Goal: Task Accomplishment & Management: Manage account settings

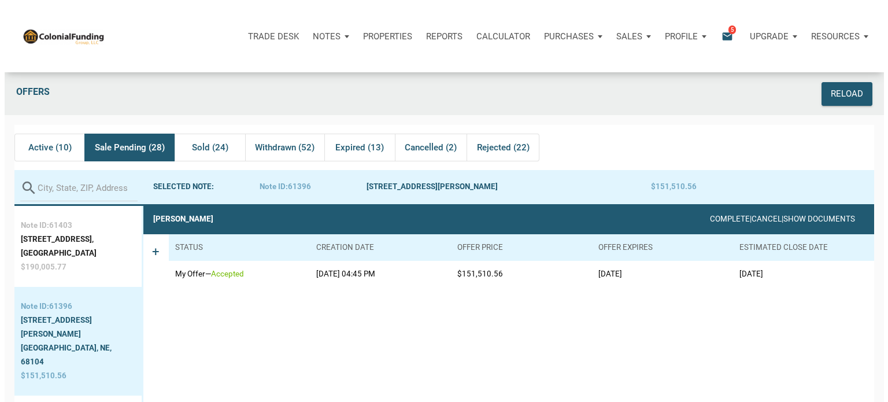
scroll to position [72, 0]
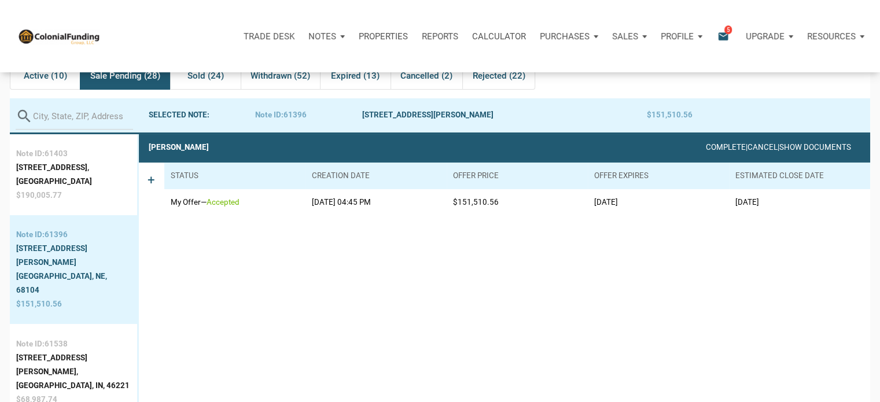
click at [447, 32] on p "Reports" at bounding box center [440, 36] width 36 height 10
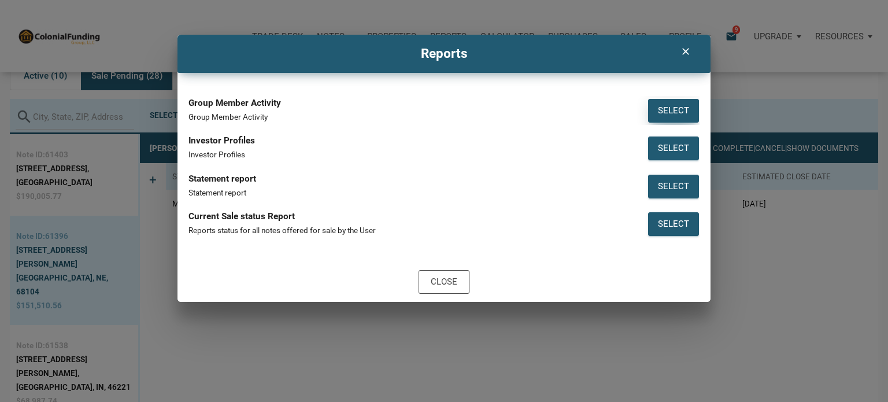
click at [684, 108] on div "Select" at bounding box center [673, 110] width 31 height 13
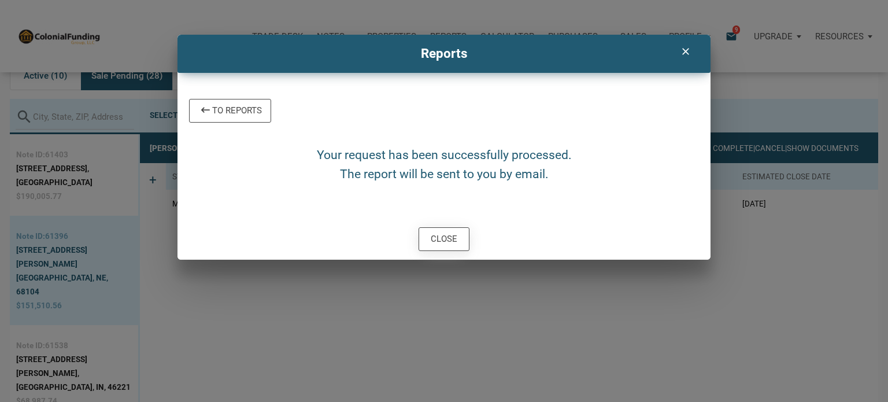
click at [444, 235] on div "Close" at bounding box center [444, 239] width 27 height 13
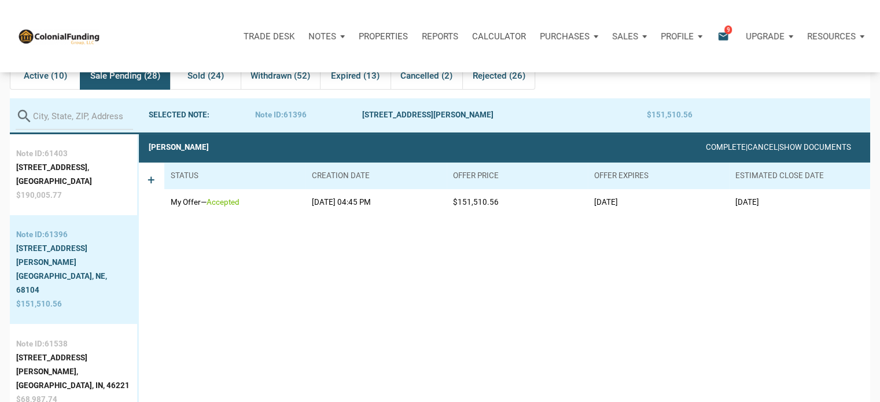
click at [444, 35] on p "Reports" at bounding box center [440, 36] width 36 height 10
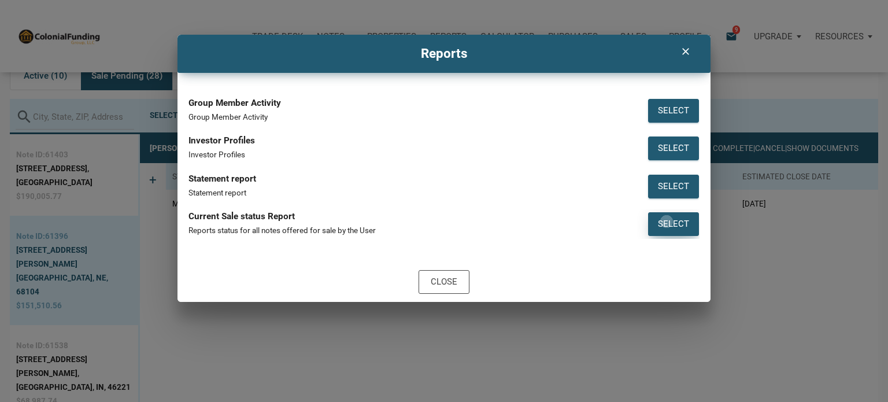
click at [667, 222] on div "Select" at bounding box center [673, 223] width 31 height 13
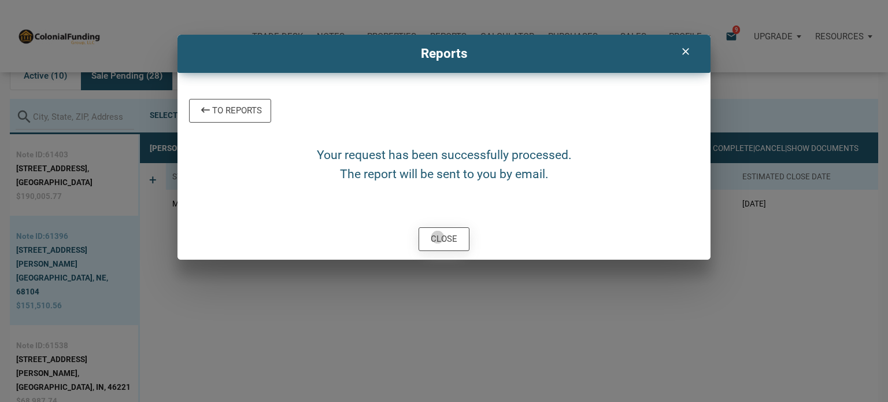
click at [438, 237] on div "Close" at bounding box center [444, 239] width 27 height 13
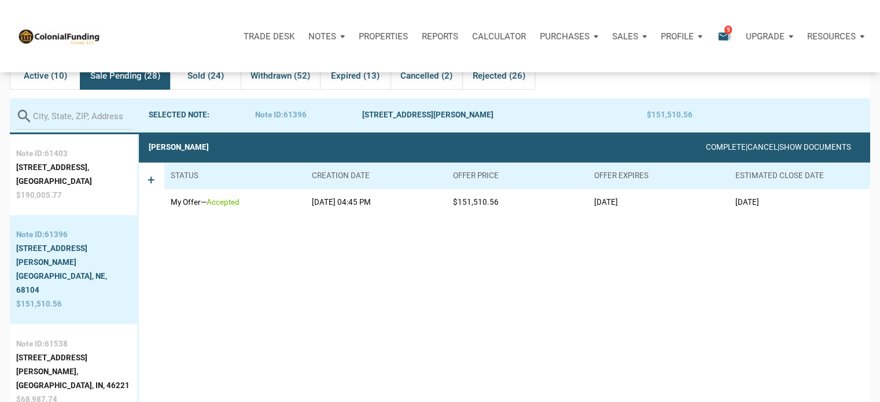
click at [727, 36] on icon "email" at bounding box center [723, 35] width 14 height 13
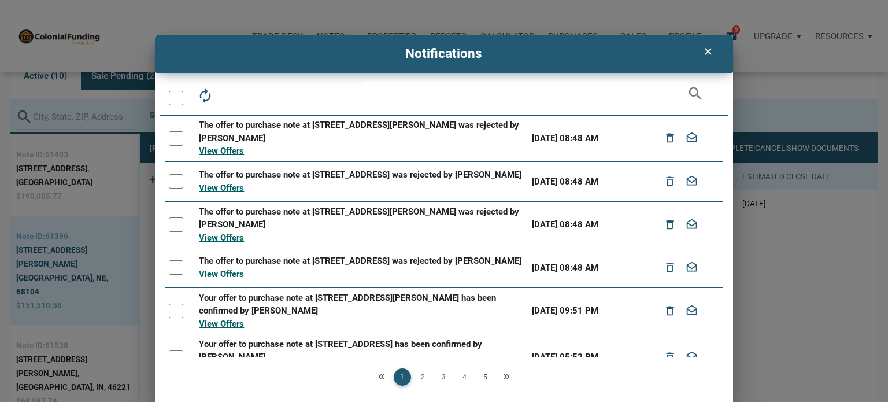
click at [175, 138] on div at bounding box center [176, 138] width 14 height 14
click at [172, 187] on div at bounding box center [176, 181] width 14 height 14
click at [174, 232] on div at bounding box center [176, 224] width 14 height 14
click at [175, 275] on div at bounding box center [176, 267] width 14 height 14
click at [231, 97] on icon "delete_outline" at bounding box center [231, 96] width 16 height 16
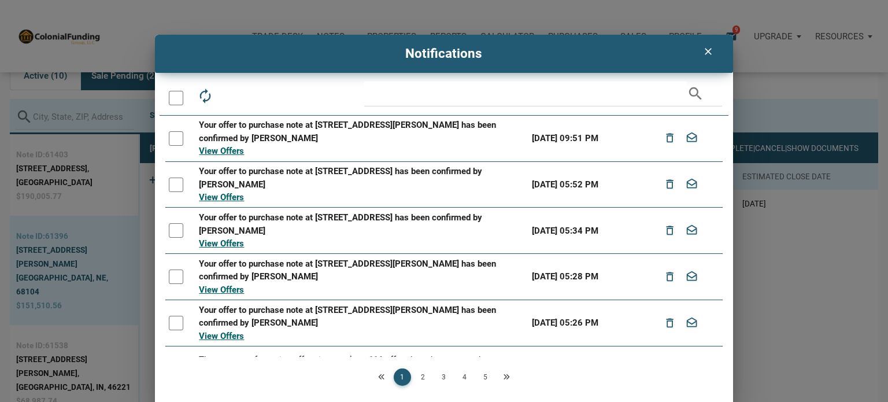
click at [173, 140] on div at bounding box center [176, 138] width 14 height 14
click at [175, 182] on div at bounding box center [176, 185] width 14 height 14
click at [175, 224] on div at bounding box center [176, 230] width 14 height 14
click at [173, 272] on div at bounding box center [176, 277] width 14 height 14
click at [172, 325] on div at bounding box center [176, 323] width 14 height 14
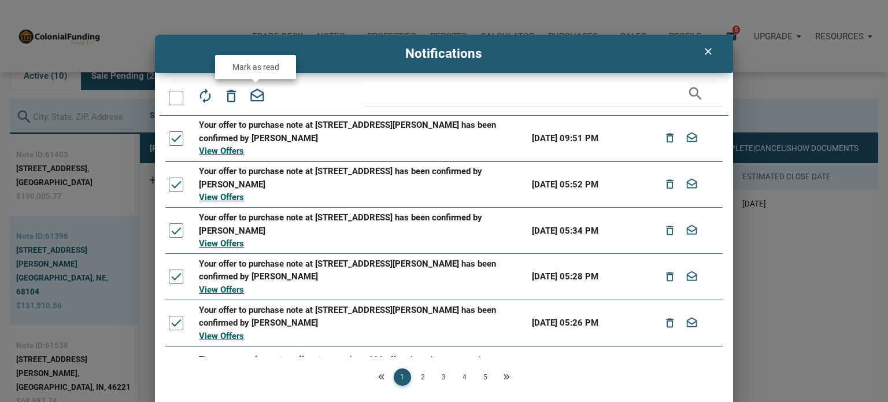
click at [252, 93] on icon "drafts" at bounding box center [257, 96] width 16 height 16
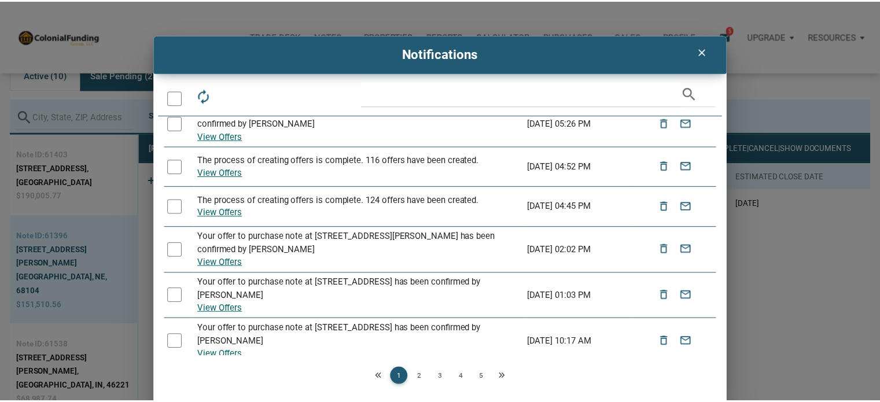
scroll to position [0, 0]
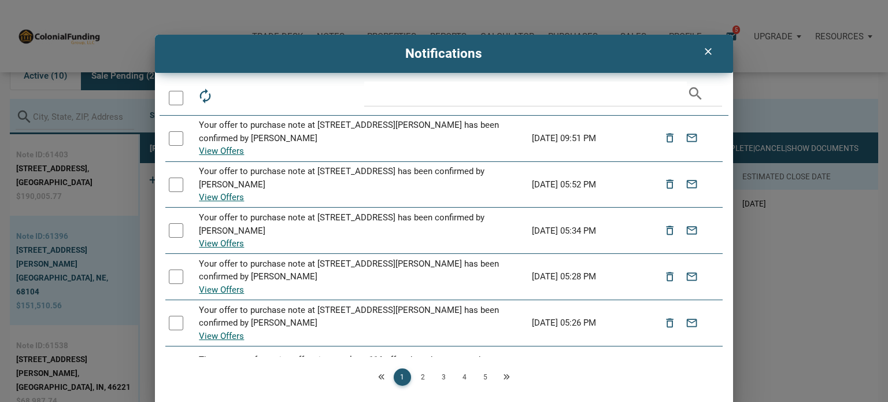
click at [713, 49] on icon "clear" at bounding box center [709, 52] width 14 height 12
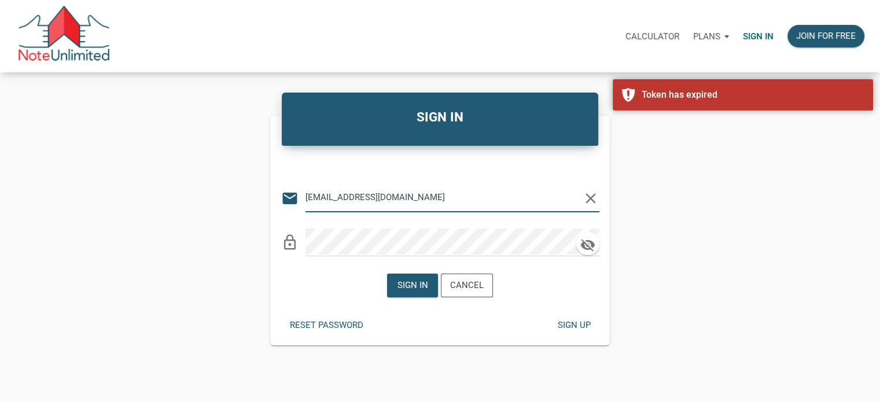
click at [411, 208] on input "Notes@colonialfundinggroup.com" at bounding box center [443, 198] width 276 height 26
type input "monica@mastersnotes.com"
click at [406, 286] on div "Sign in" at bounding box center [412, 285] width 31 height 13
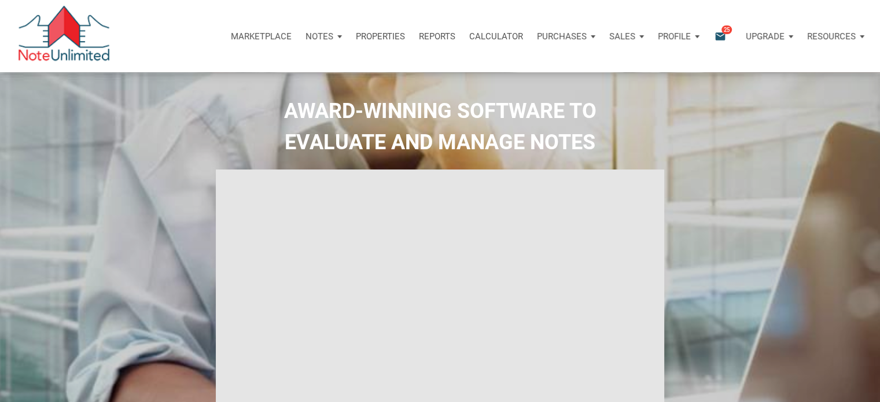
type input "Introduction to new features"
select select
click at [673, 36] on p "Profile" at bounding box center [674, 36] width 33 height 10
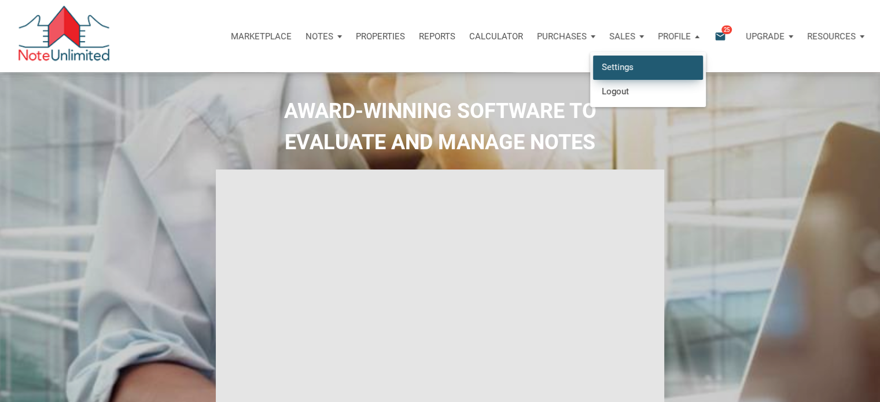
click at [615, 64] on link "Settings" at bounding box center [648, 68] width 110 height 24
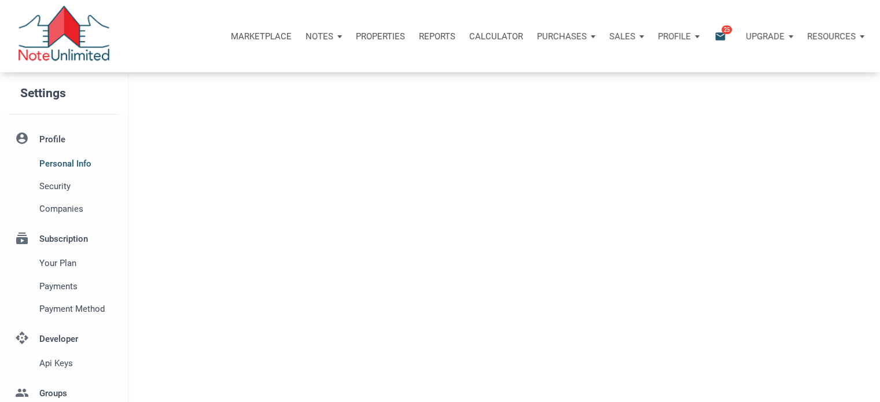
type input "SAN ANGELO"
select select
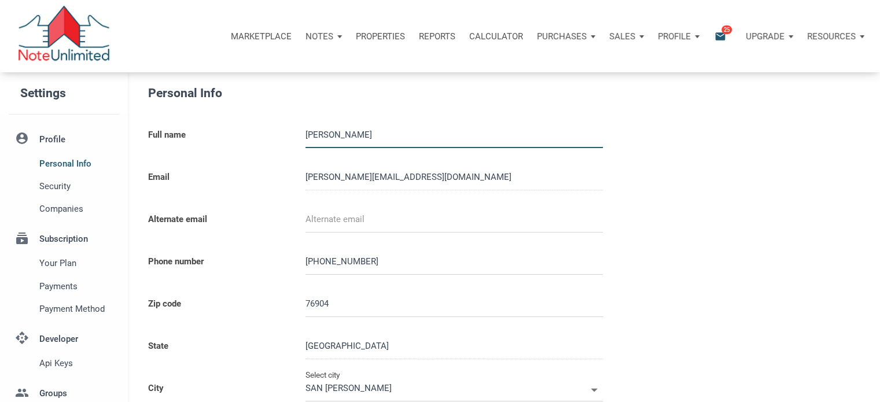
type input "8174033431"
select select
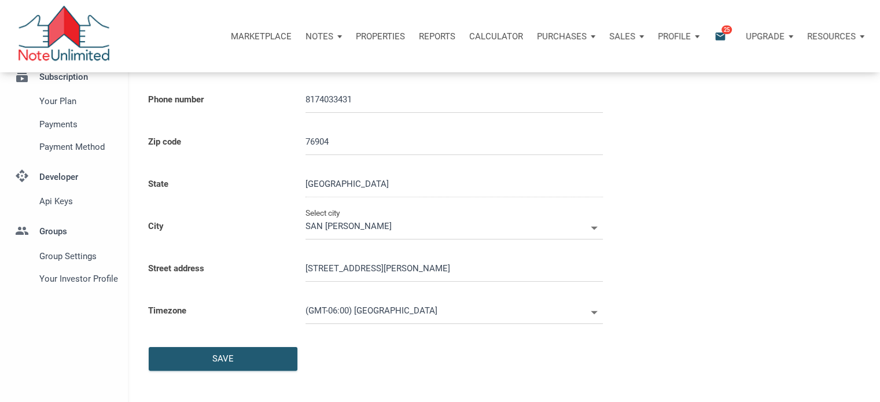
scroll to position [163, 0]
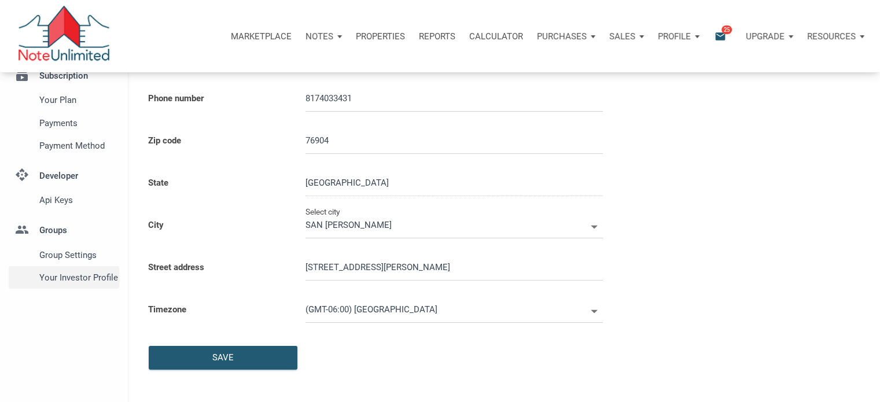
click at [72, 279] on span "Your Investor Profile" at bounding box center [76, 278] width 75 height 14
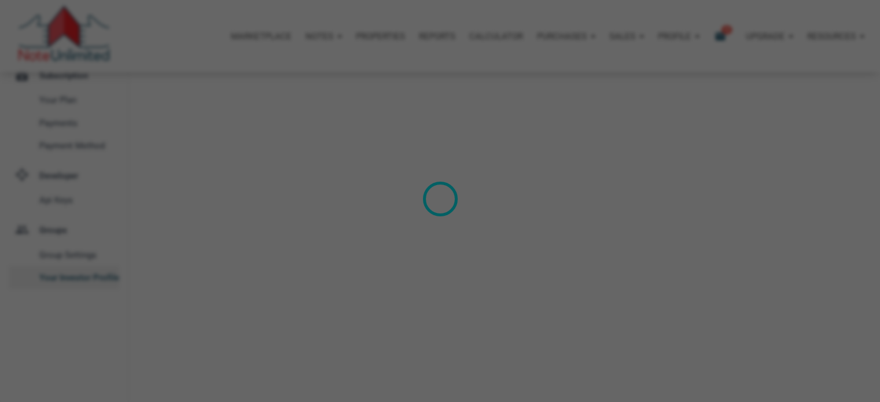
type input "Cash Flow - Today Income"
select select
type input "$ 200,000"
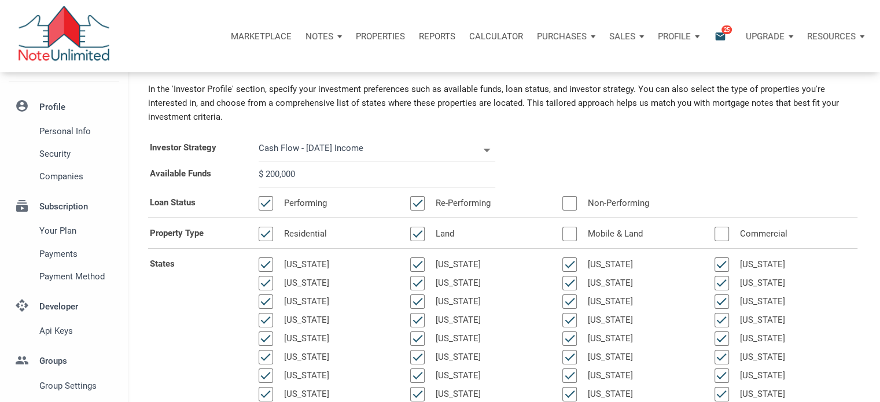
scroll to position [31, 0]
